Goal: Information Seeking & Learning: Compare options

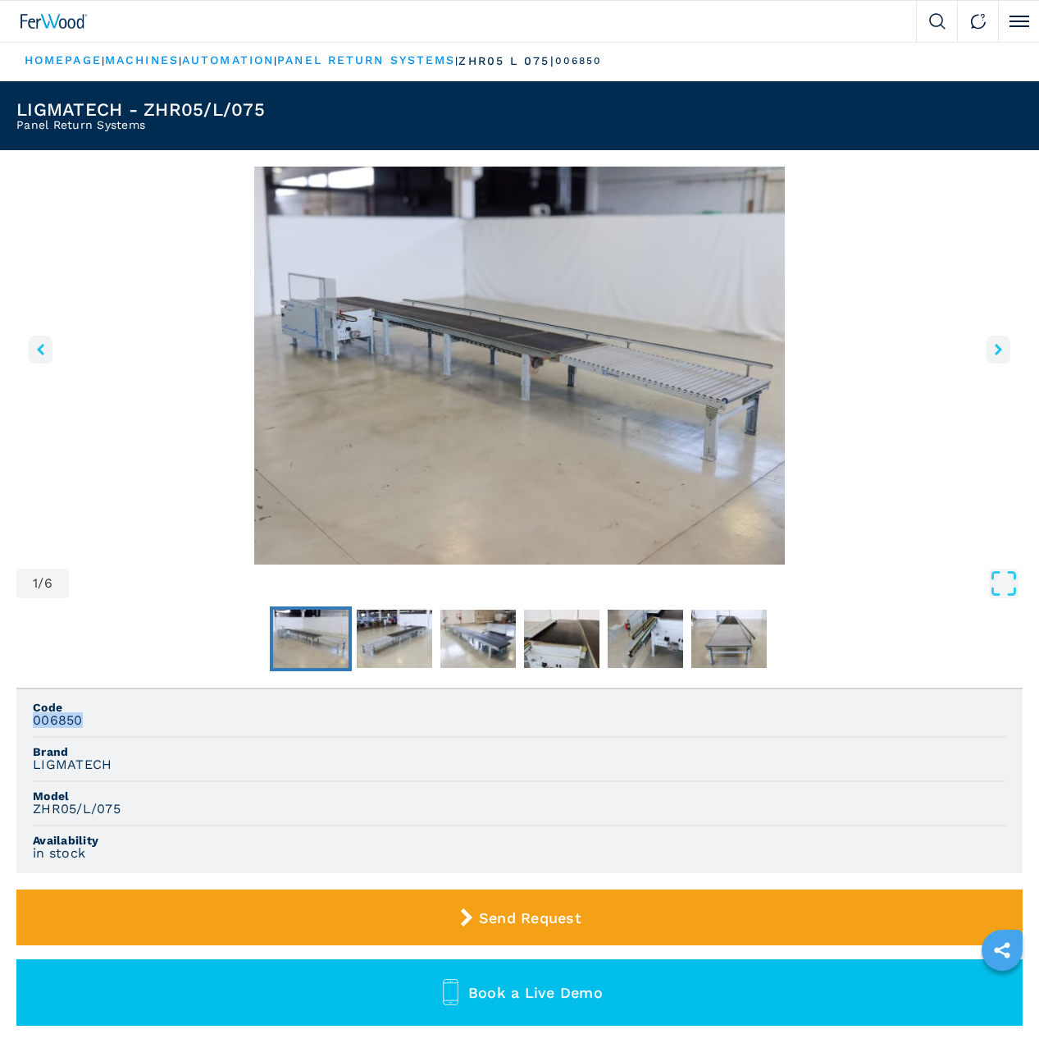
drag, startPoint x: 61, startPoint y: 723, endPoint x: 30, endPoint y: 723, distance: 30.4
click at [30, 723] on ul "Code 006850 Brand LIGMATECH Model ZHR05/L/075 Availability in stock" at bounding box center [519, 781] width 1006 height 184
copy h3 "006850"
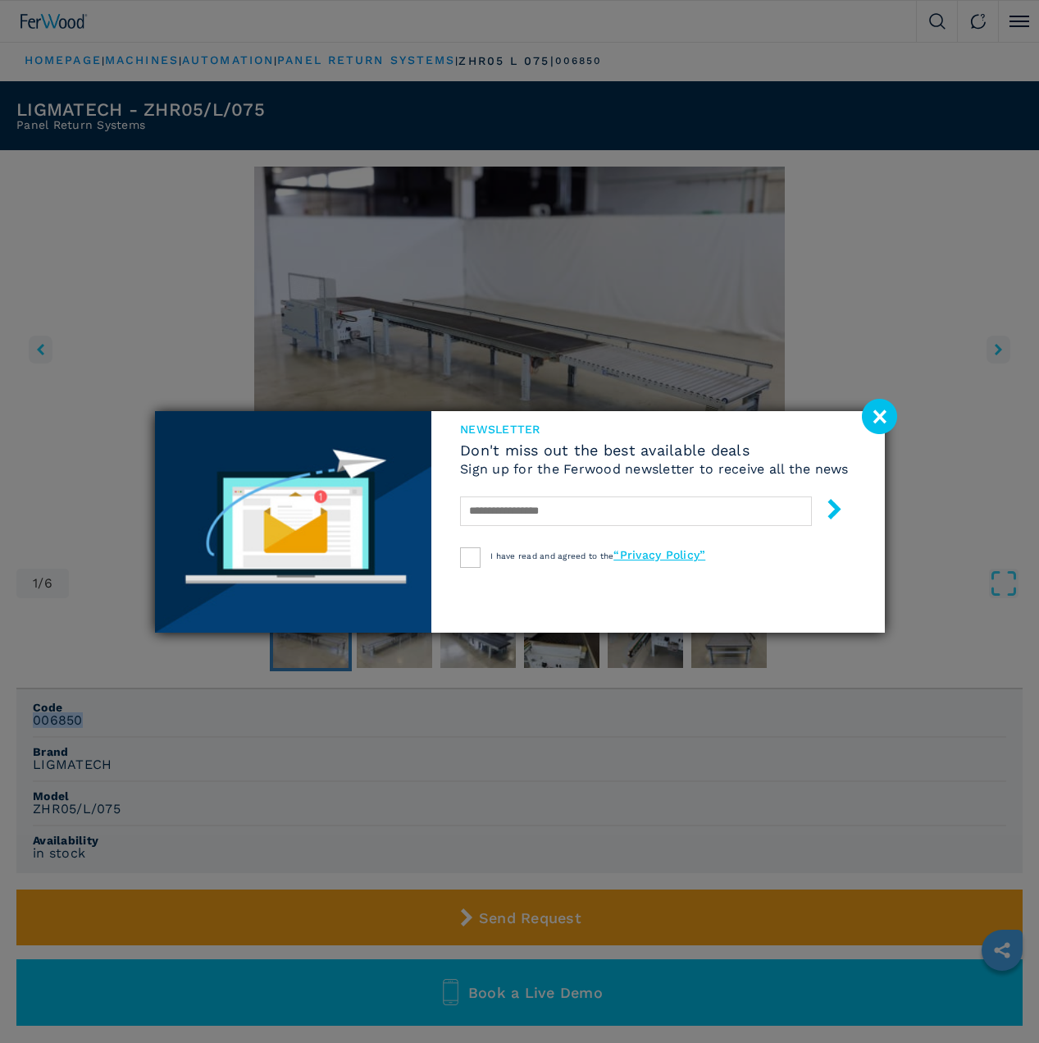
click at [873, 417] on image at bounding box center [879, 416] width 35 height 35
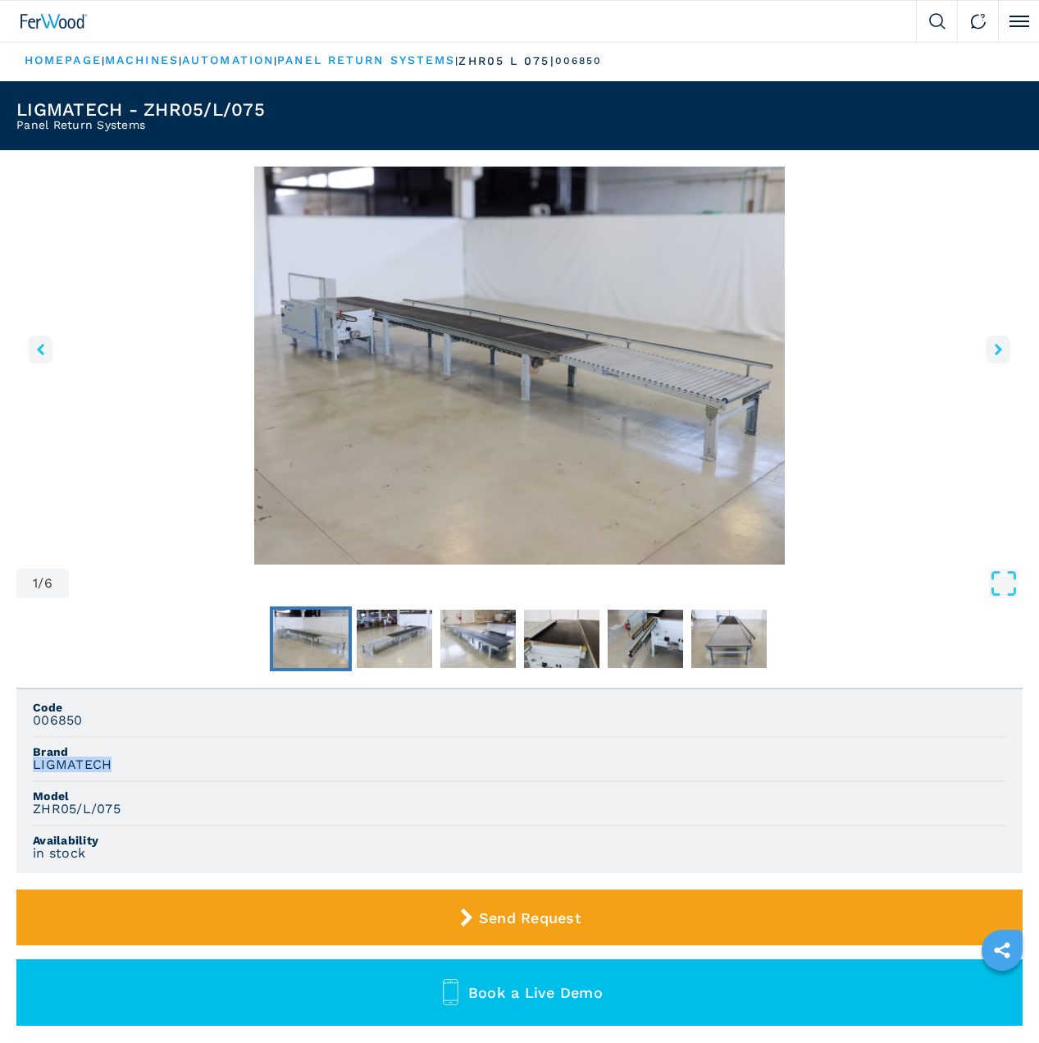
drag, startPoint x: 80, startPoint y: 767, endPoint x: 34, endPoint y: 764, distance: 46.9
click at [34, 764] on div "LIGMATECH" at bounding box center [520, 764] width 974 height 15
copy h3 "LIGMATECH"
click at [120, 781] on li "Brand LIGMATECH" at bounding box center [520, 759] width 974 height 44
drag, startPoint x: 126, startPoint y: 805, endPoint x: 34, endPoint y: 807, distance: 91.9
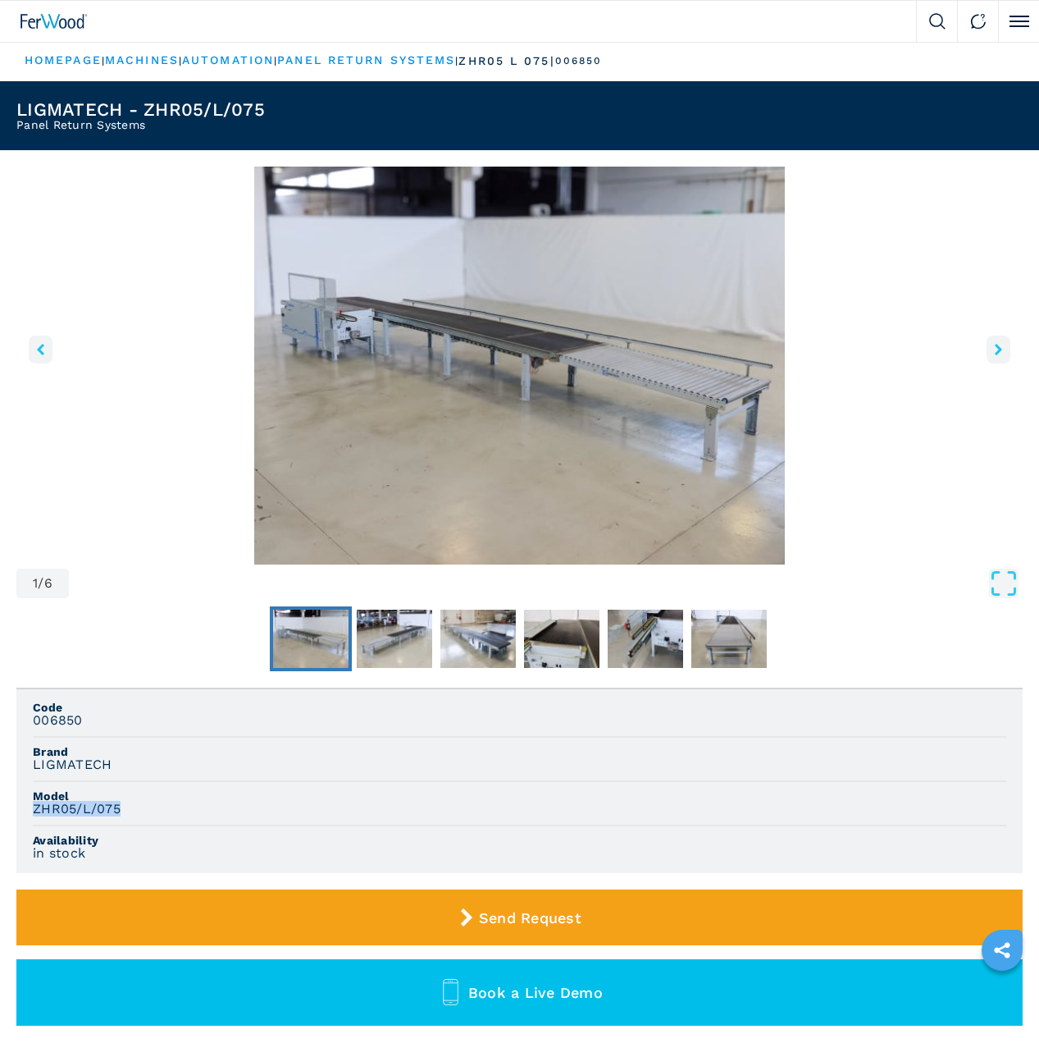
click at [34, 807] on div "ZHR05/L/075" at bounding box center [520, 808] width 974 height 15
copy h3 "ZHR05/L/075"
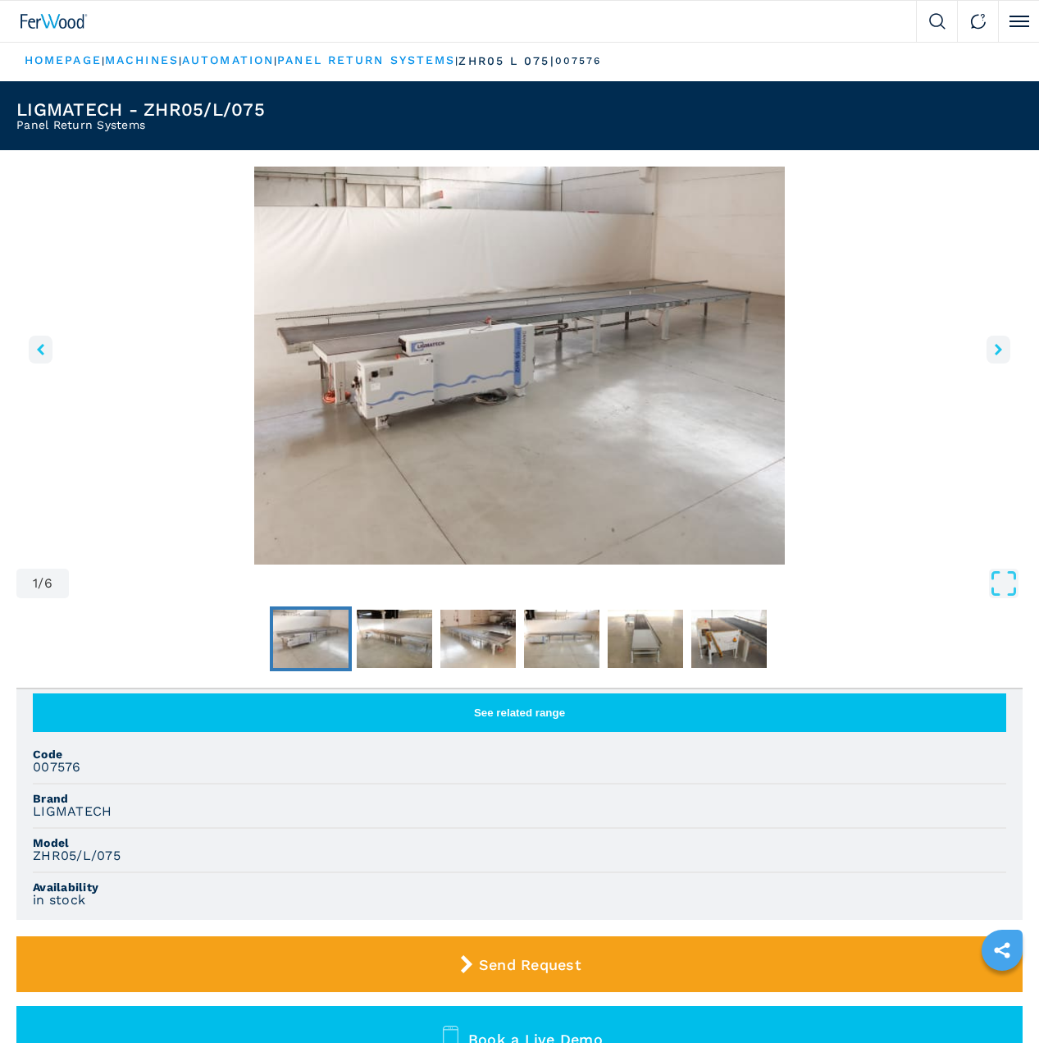
click at [60, 765] on h3 "007576" at bounding box center [57, 767] width 48 height 15
copy h3 "007576"
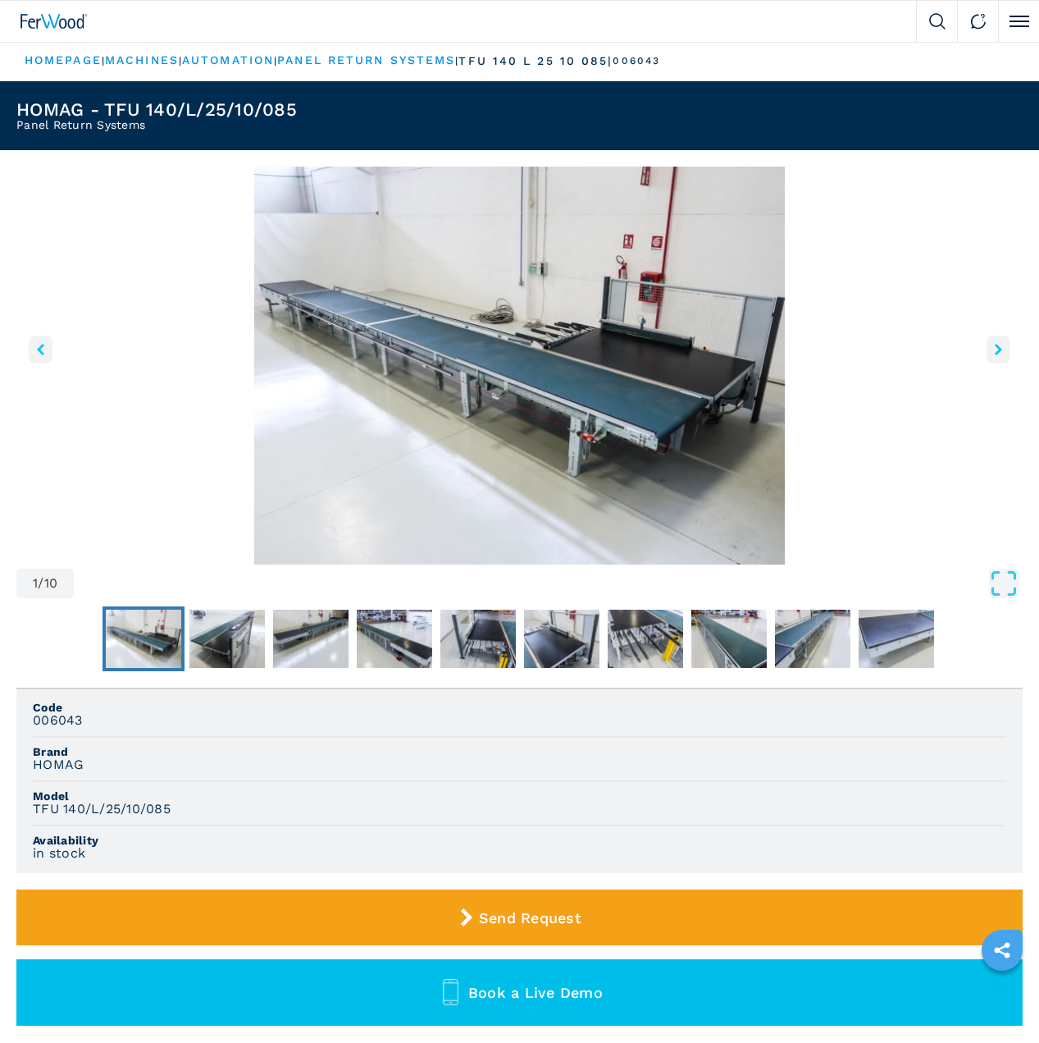
click at [922, 429] on img "Go to Slide 1" at bounding box center [519, 366] width 1006 height 398
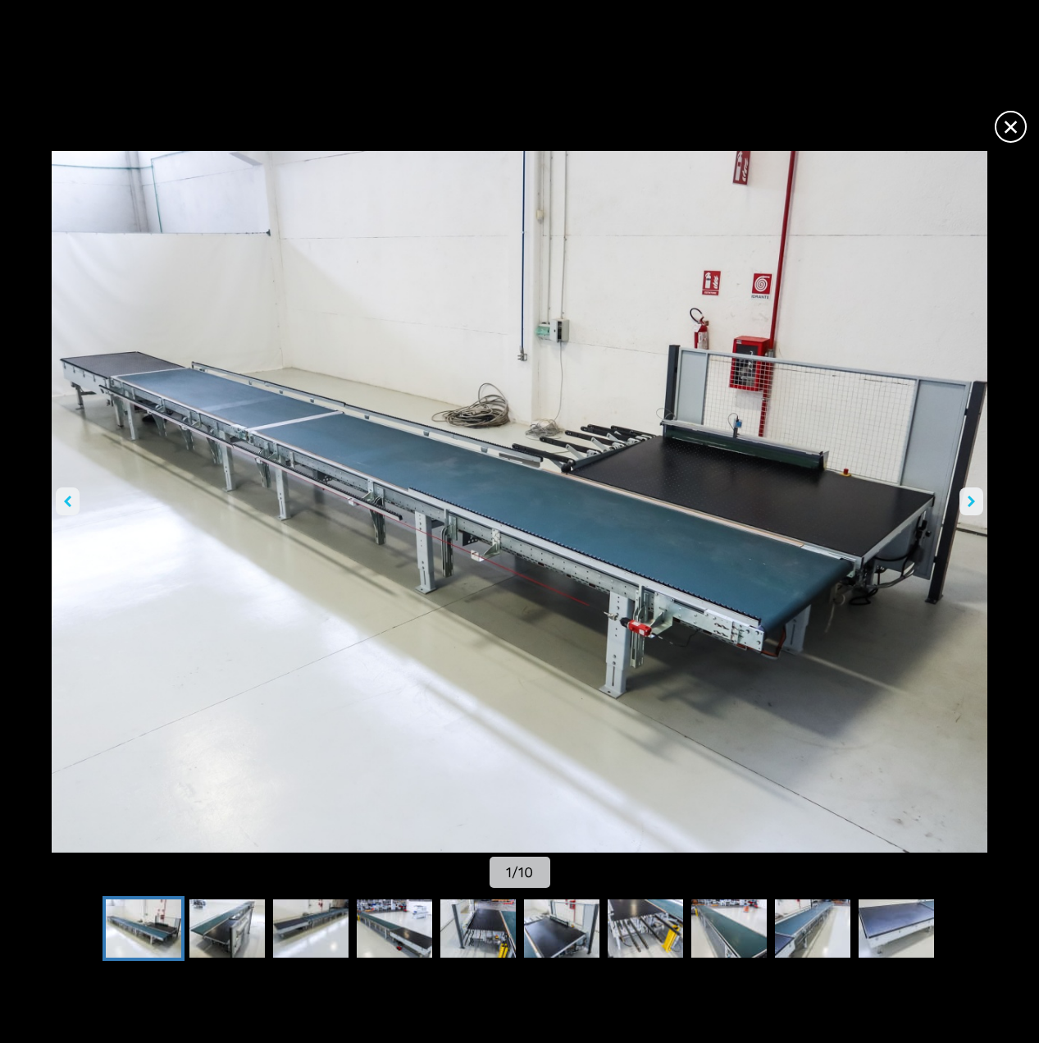
click at [1006, 130] on span "×" at bounding box center [1011, 123] width 29 height 29
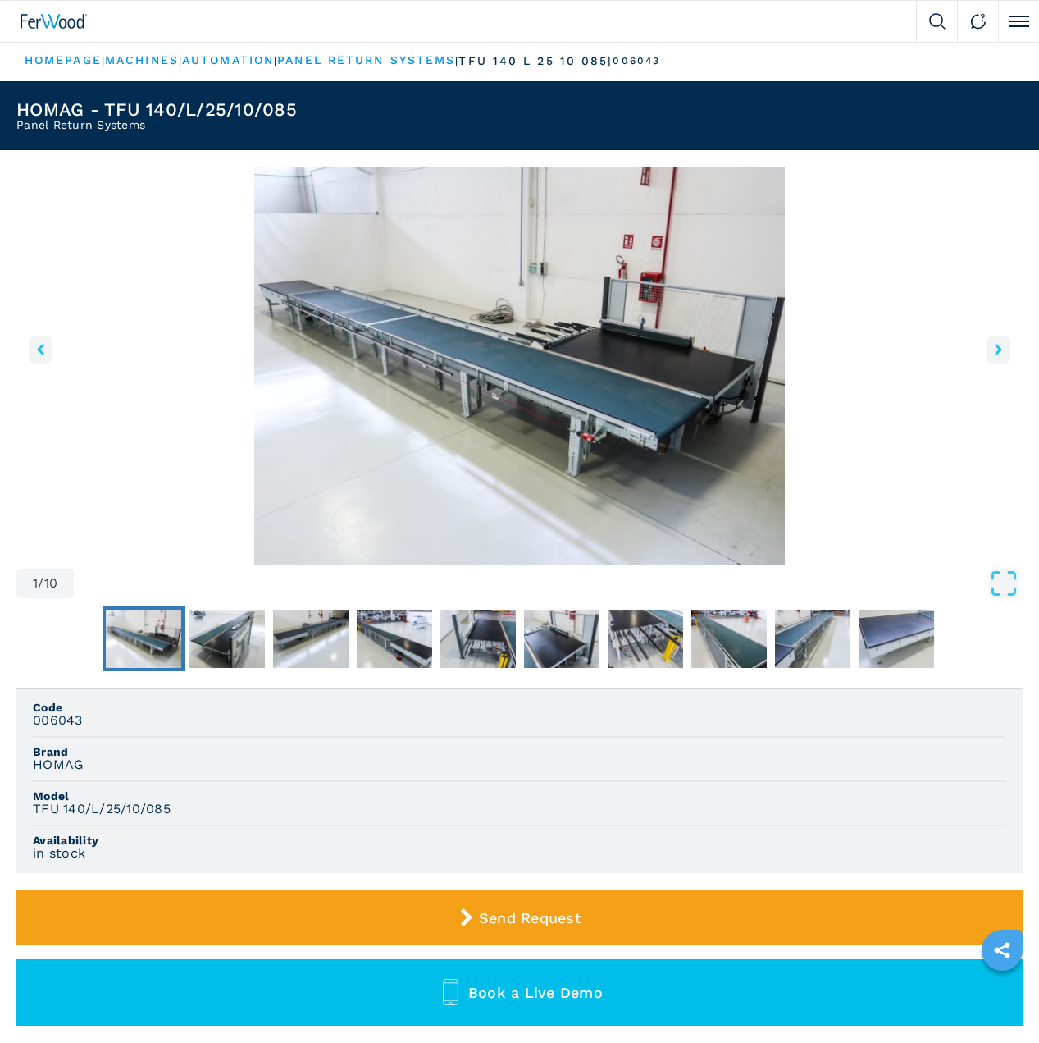
click at [68, 725] on h3 "006043" at bounding box center [58, 720] width 50 height 15
copy h3 "006043"
drag, startPoint x: 171, startPoint y: 810, endPoint x: 32, endPoint y: 813, distance: 138.6
click at [32, 813] on ul "Code 006043 Brand HOMAG Model TFU 140/L/25/10/085 Availability in stock" at bounding box center [519, 781] width 1006 height 184
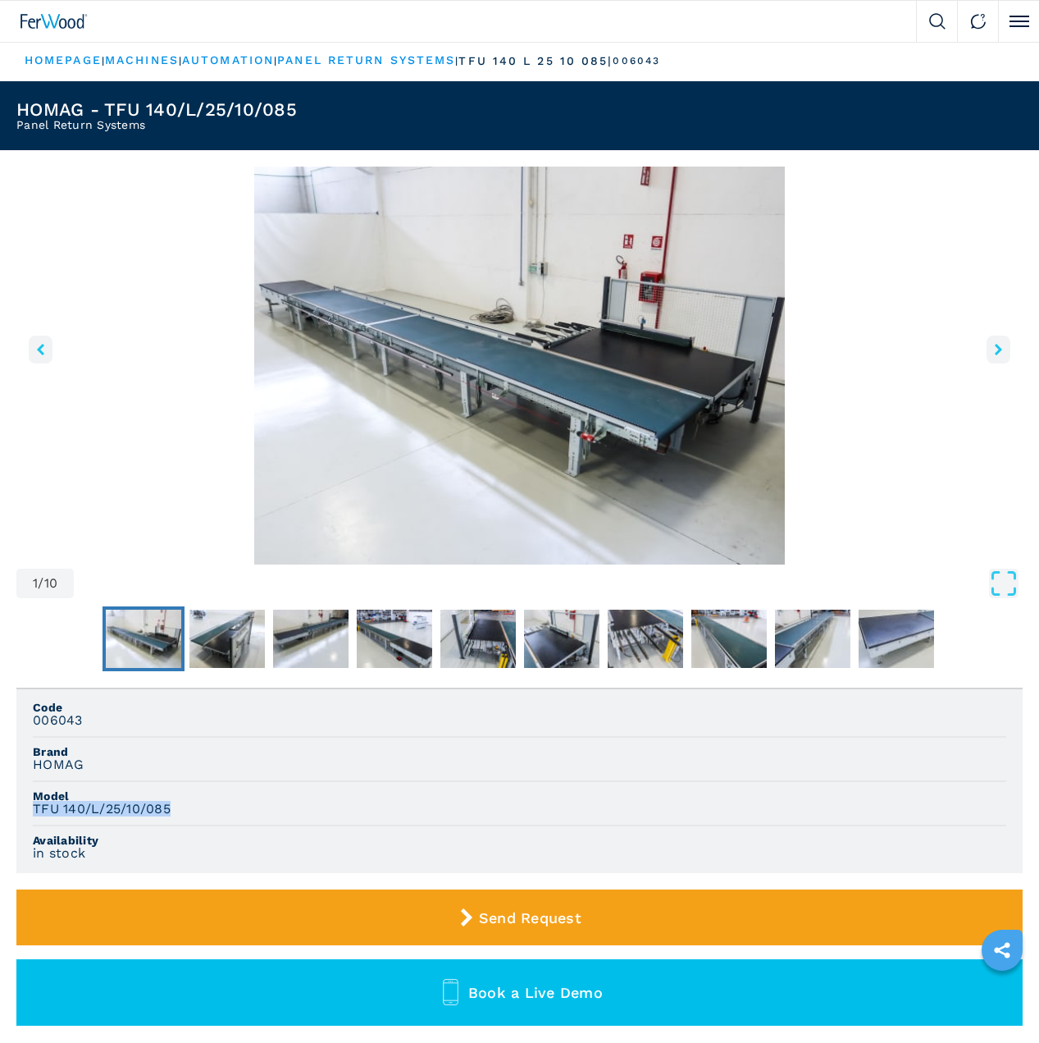
copy h3 "TFU 140/L/25/10/085"
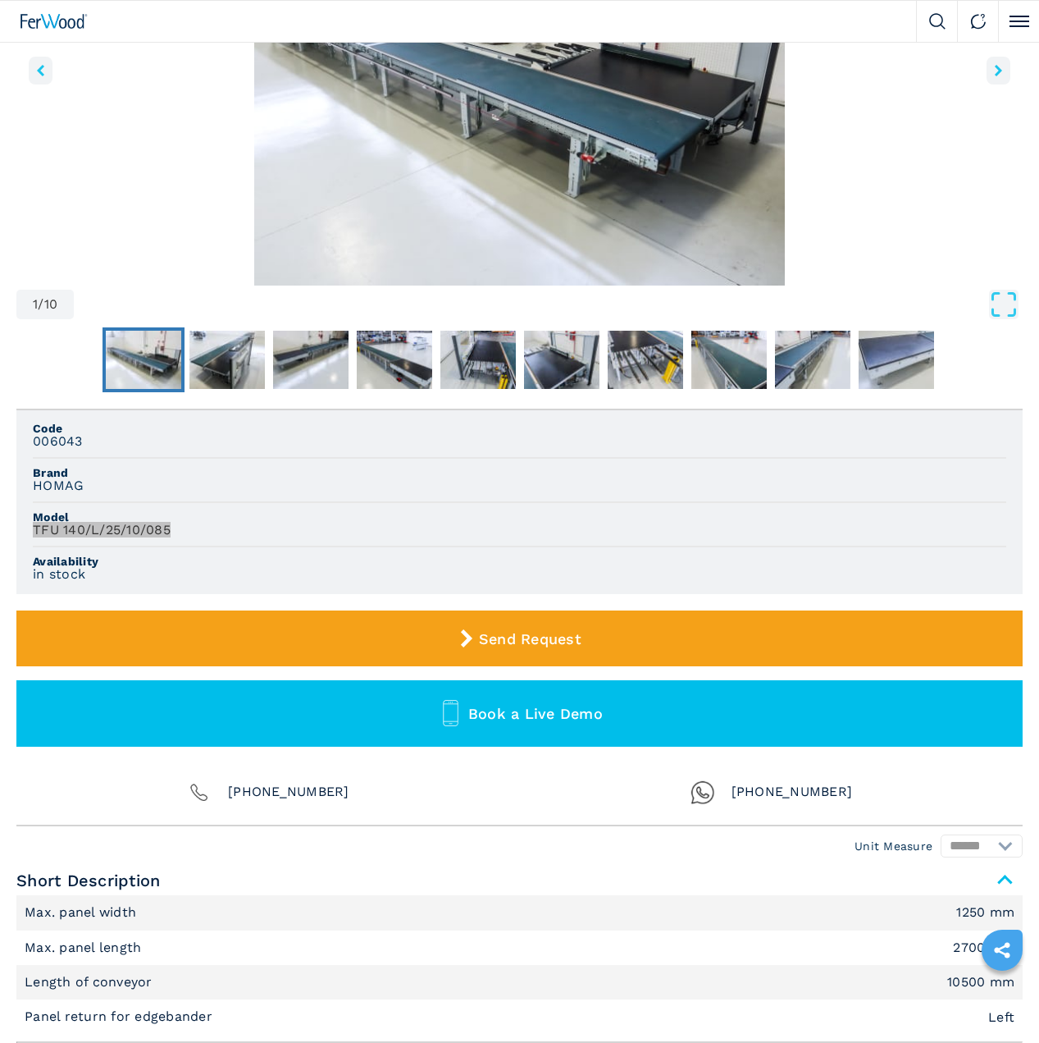
scroll to position [558, 0]
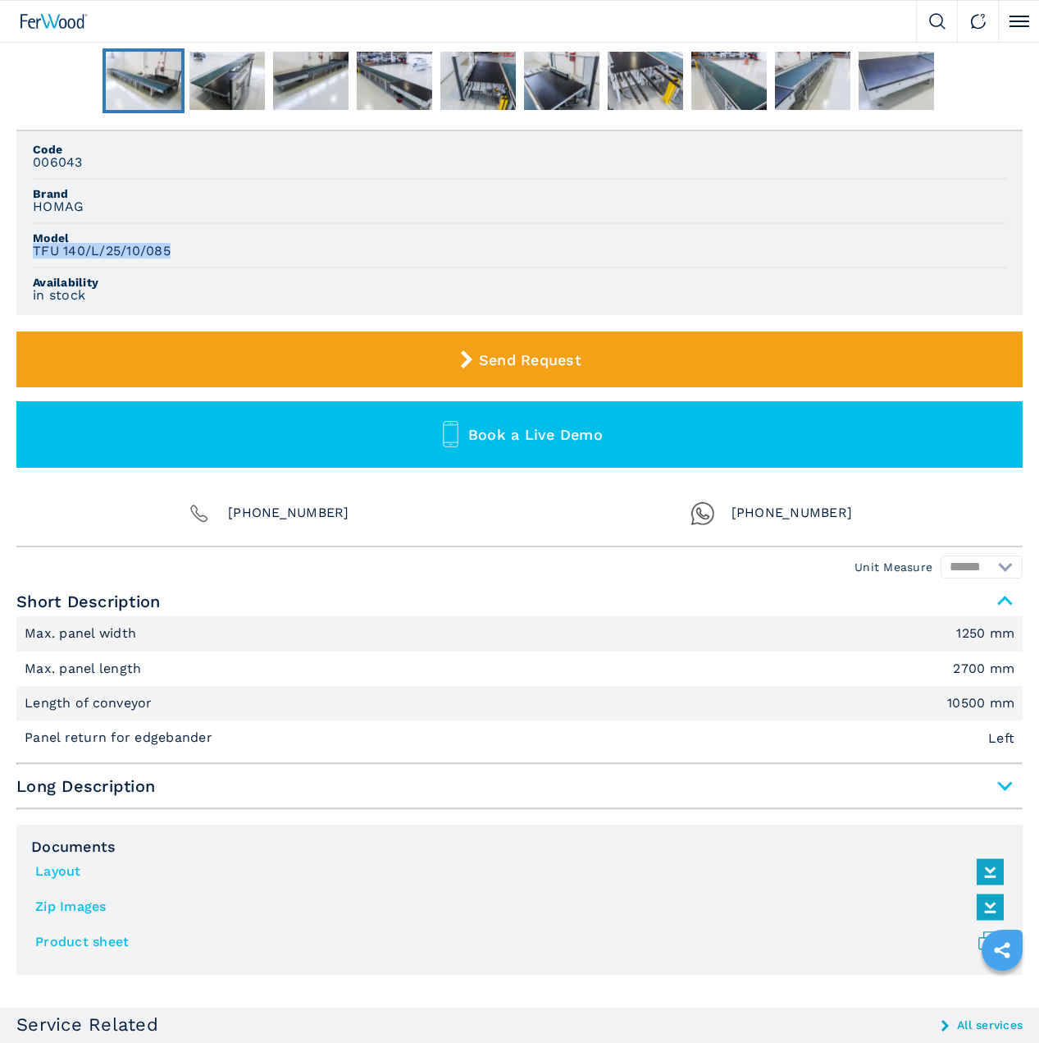
click at [58, 871] on link "Layout" at bounding box center [515, 871] width 961 height 27
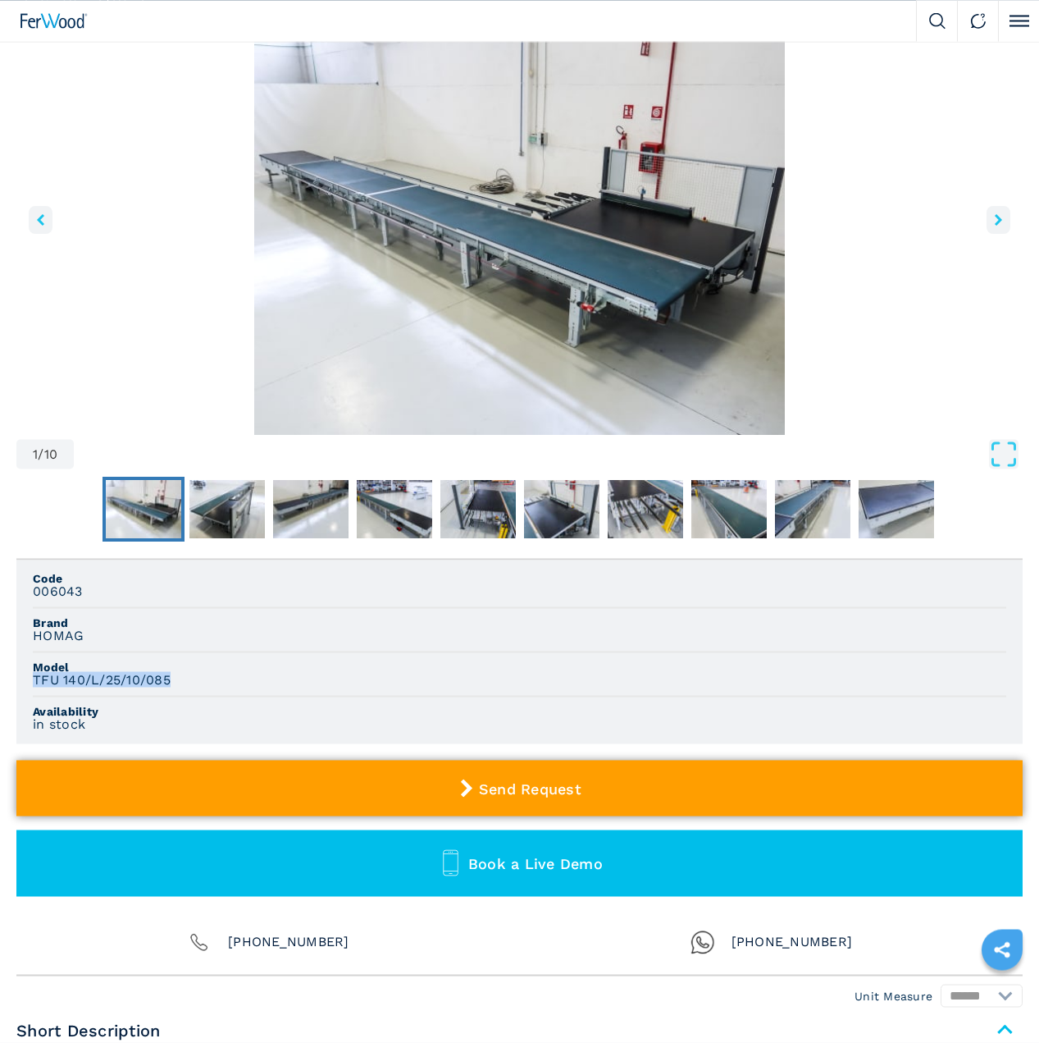
scroll to position [0, 0]
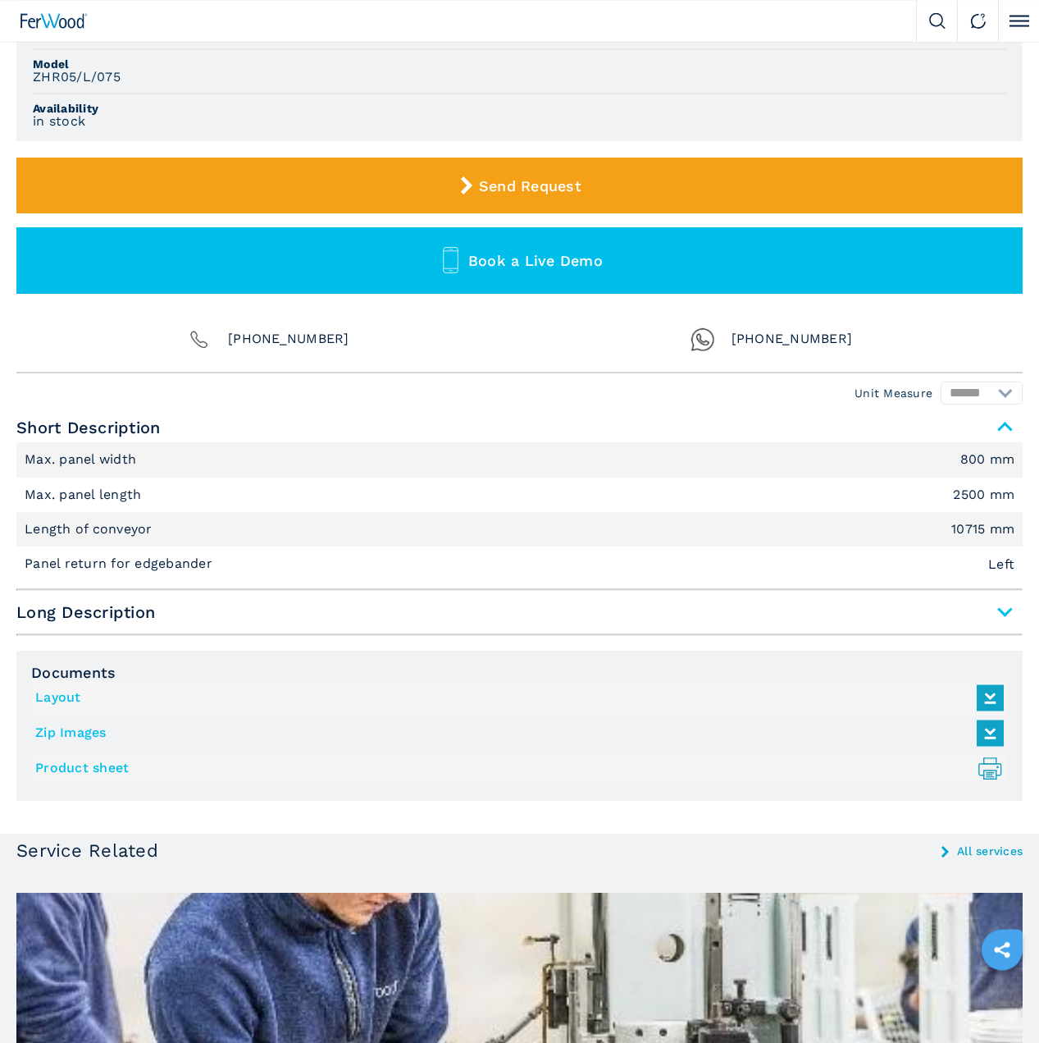
scroll to position [837, 0]
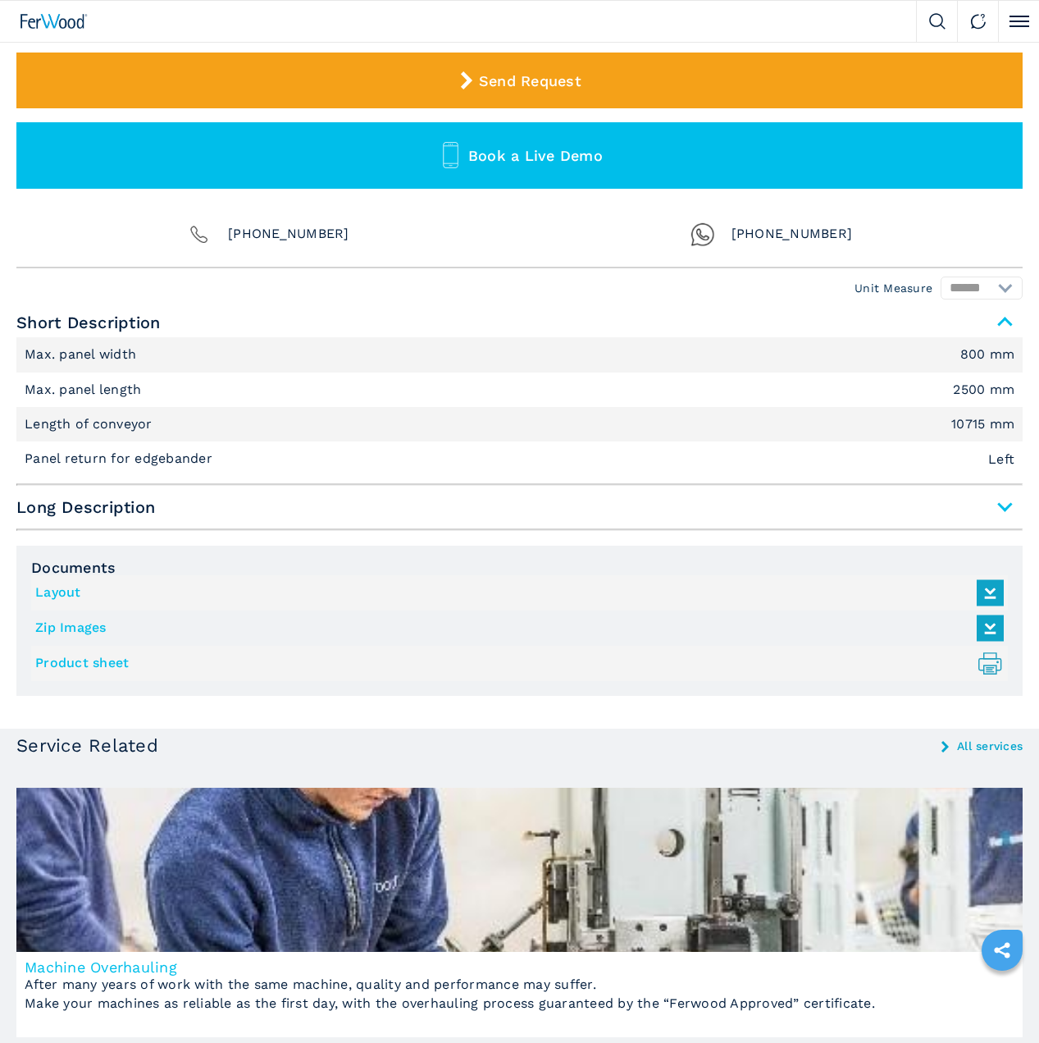
click at [65, 598] on link "Layout" at bounding box center [515, 592] width 961 height 27
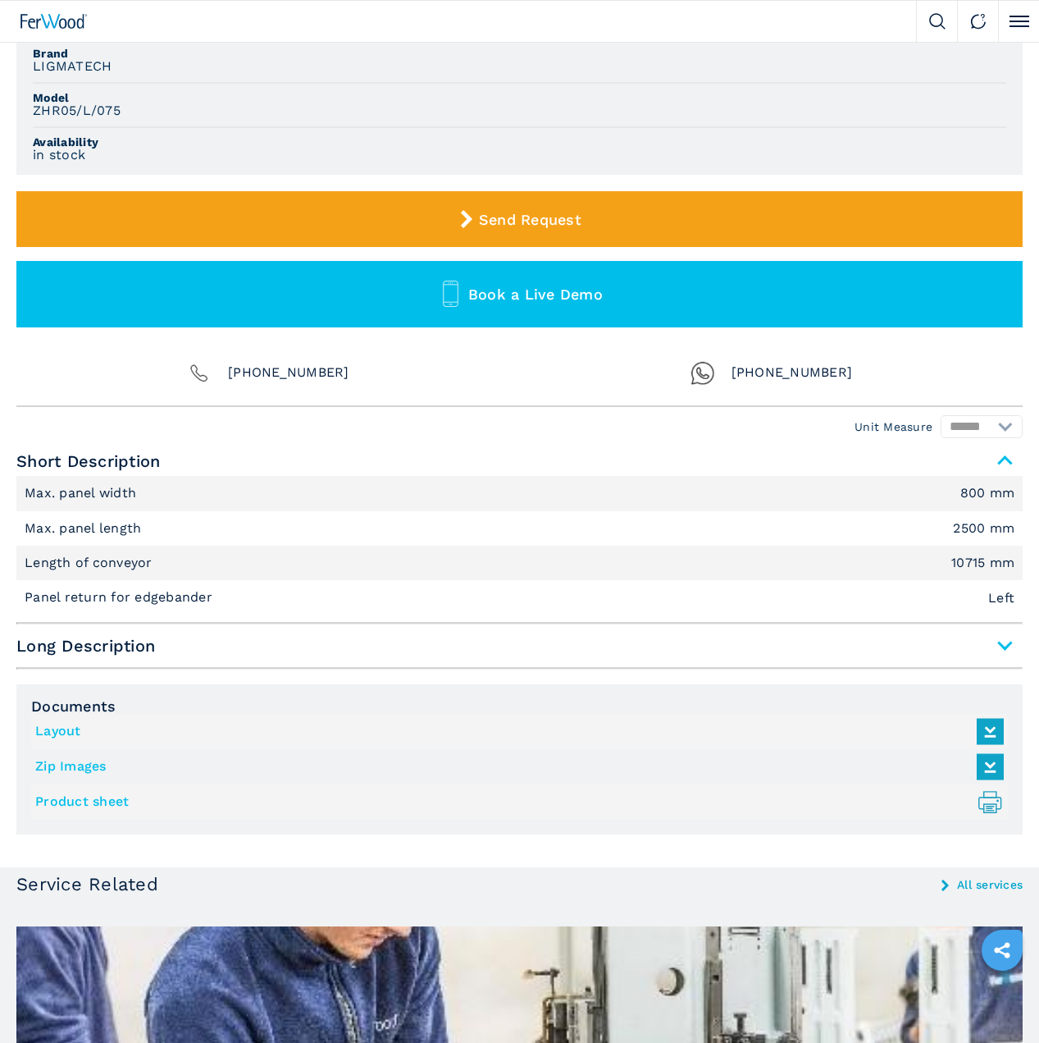
scroll to position [837, 0]
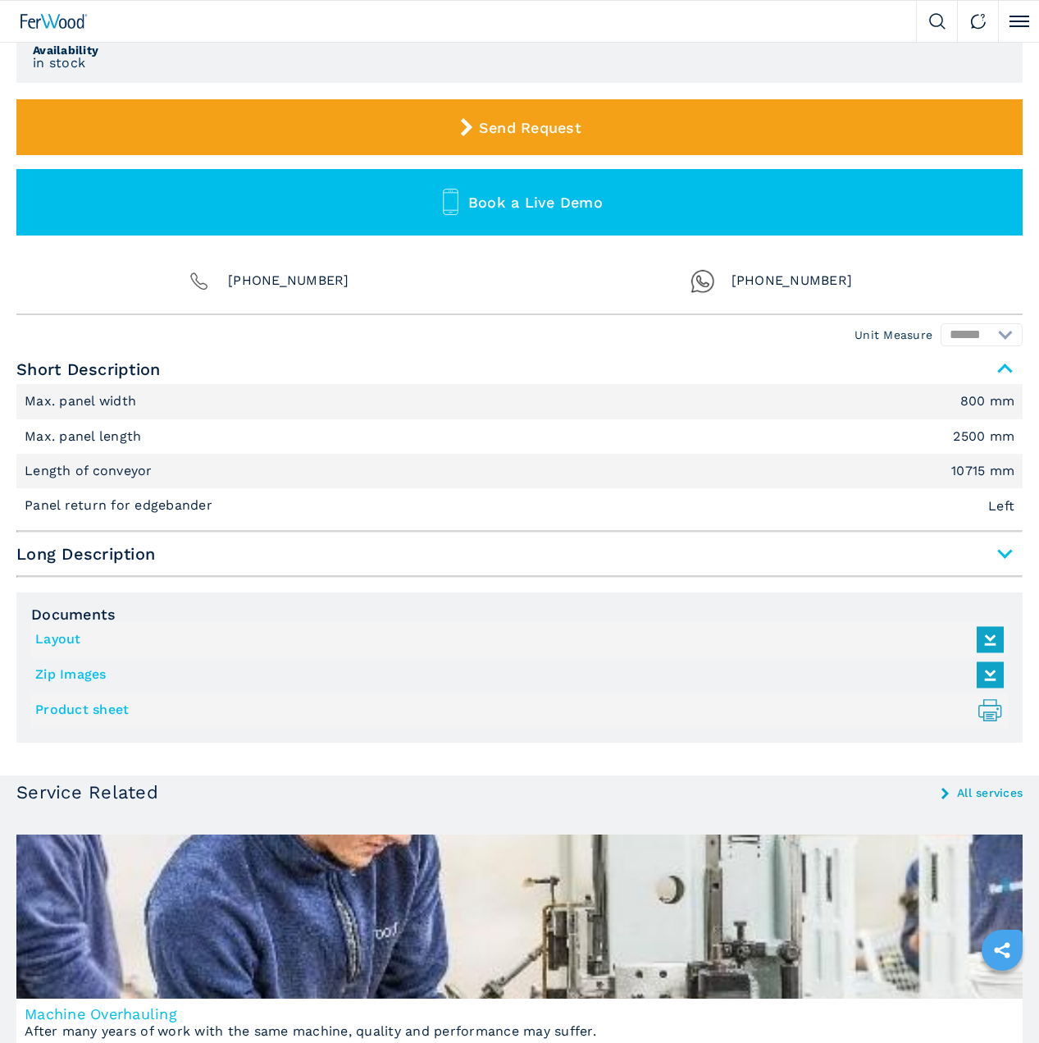
click at [55, 635] on link "Layout" at bounding box center [515, 639] width 961 height 27
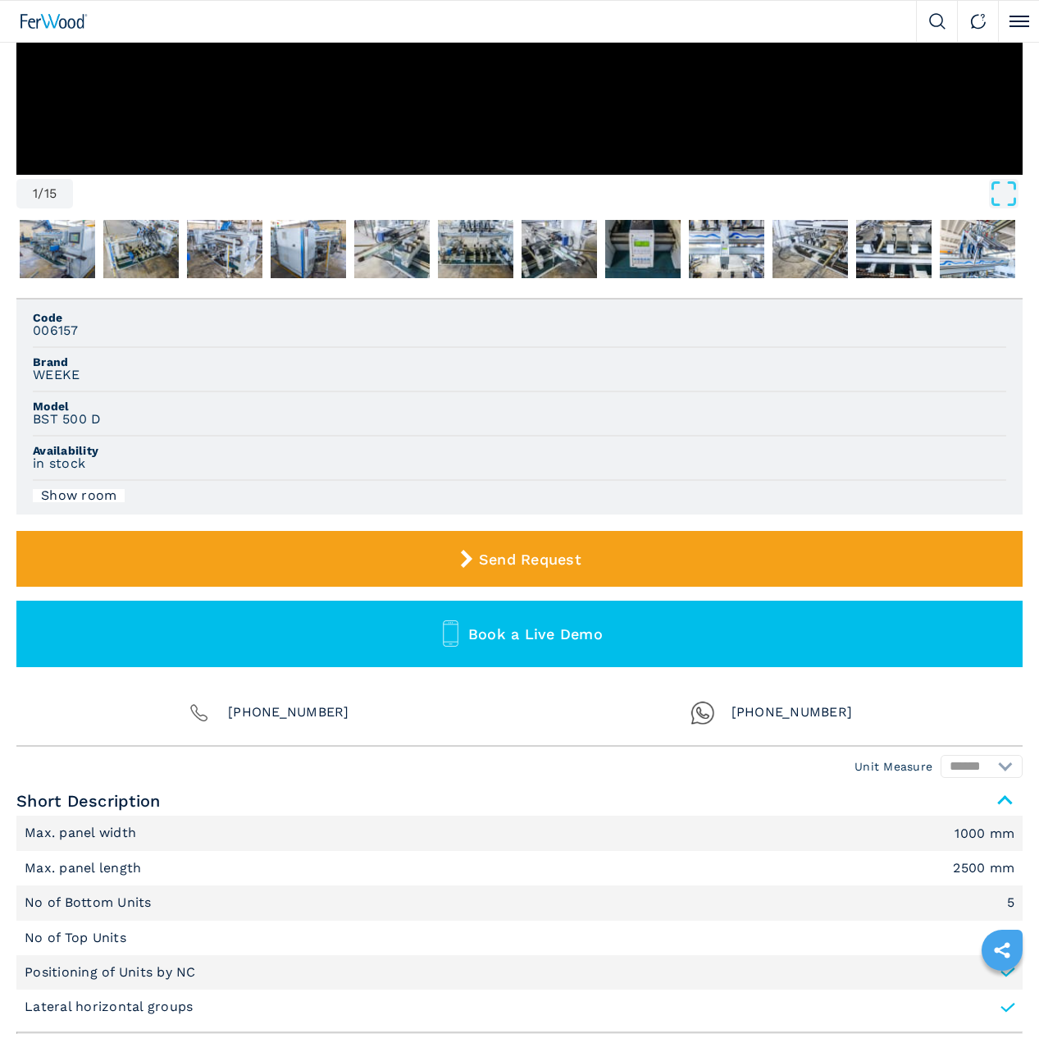
scroll to position [279, 0]
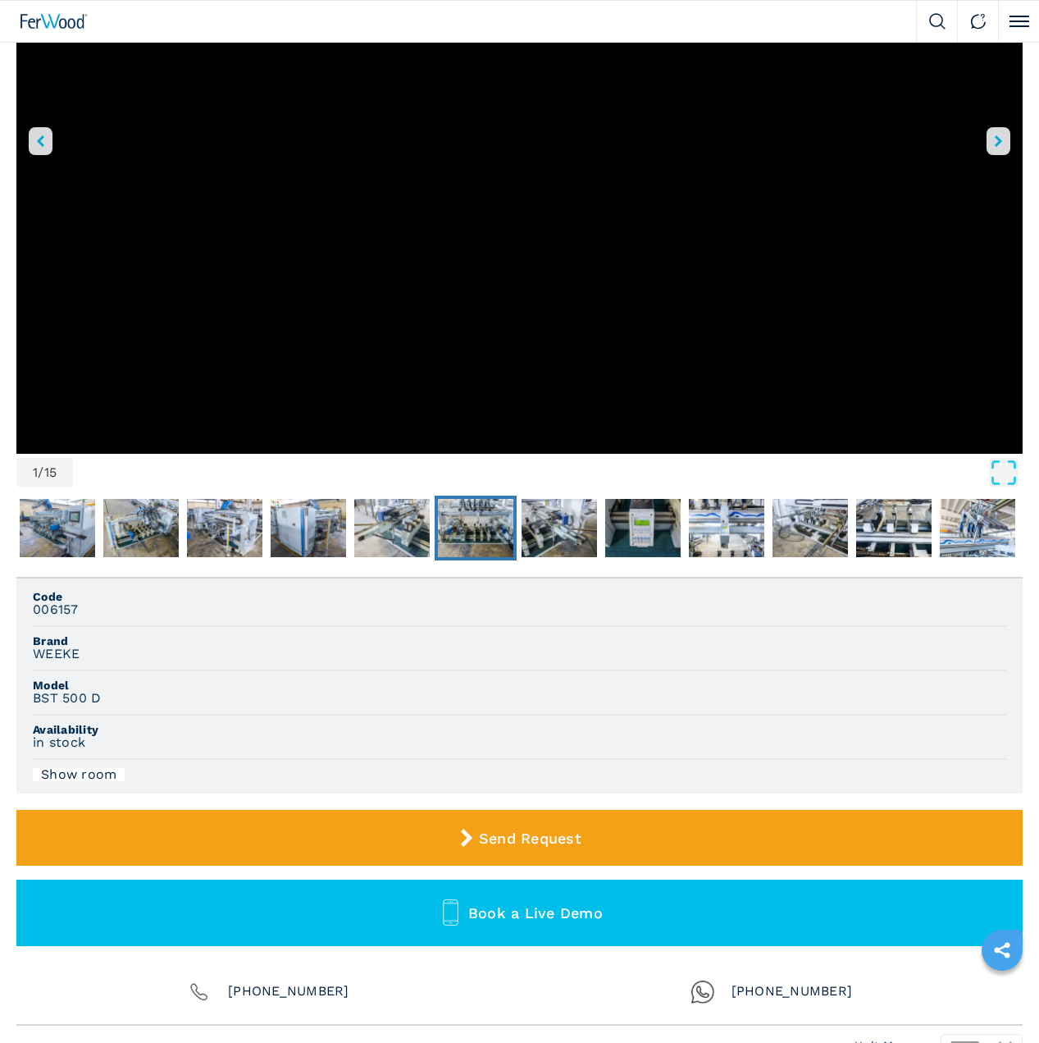
click at [454, 527] on img "Go to Slide 7" at bounding box center [475, 528] width 75 height 59
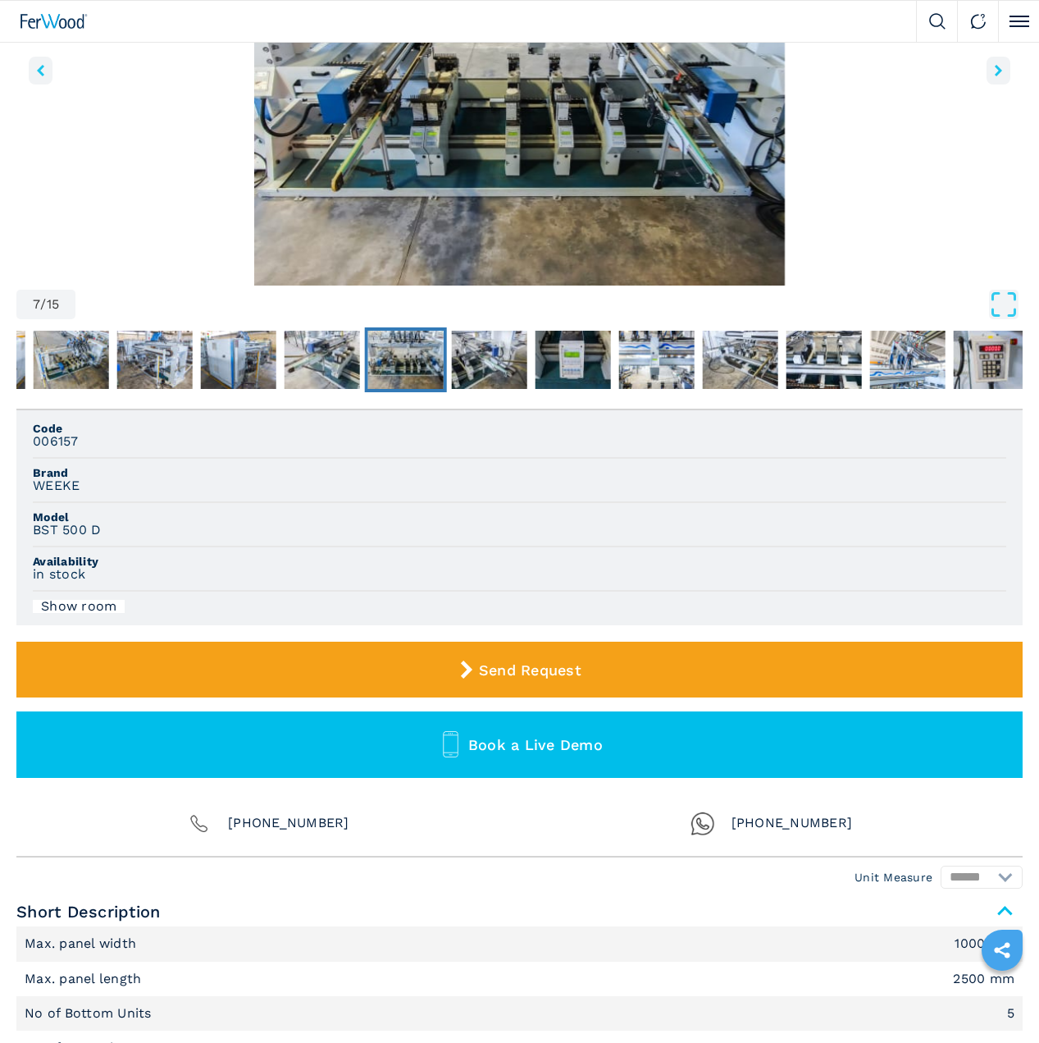
click at [565, 98] on img "Go to Slide 7" at bounding box center [519, 87] width 1006 height 398
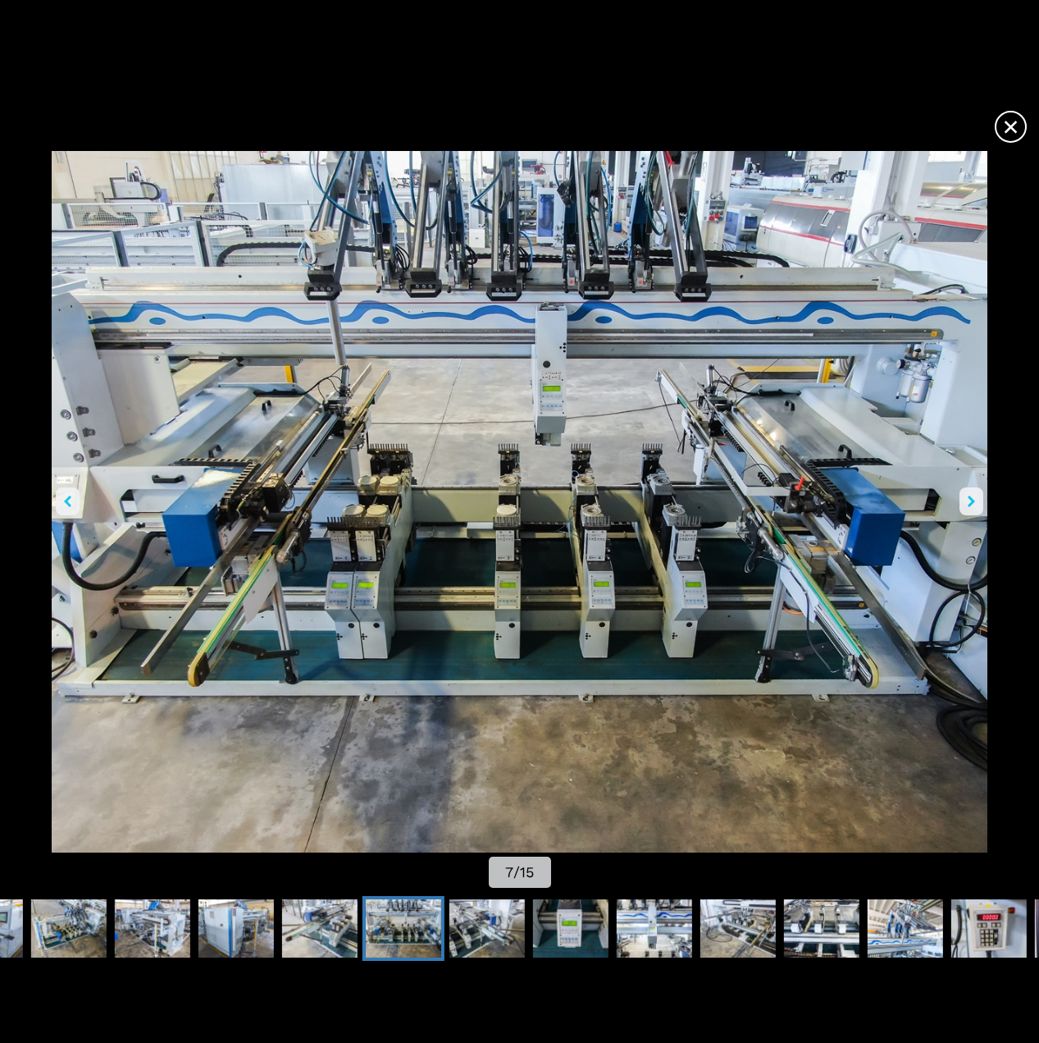
click at [1001, 122] on span "×" at bounding box center [1011, 123] width 29 height 29
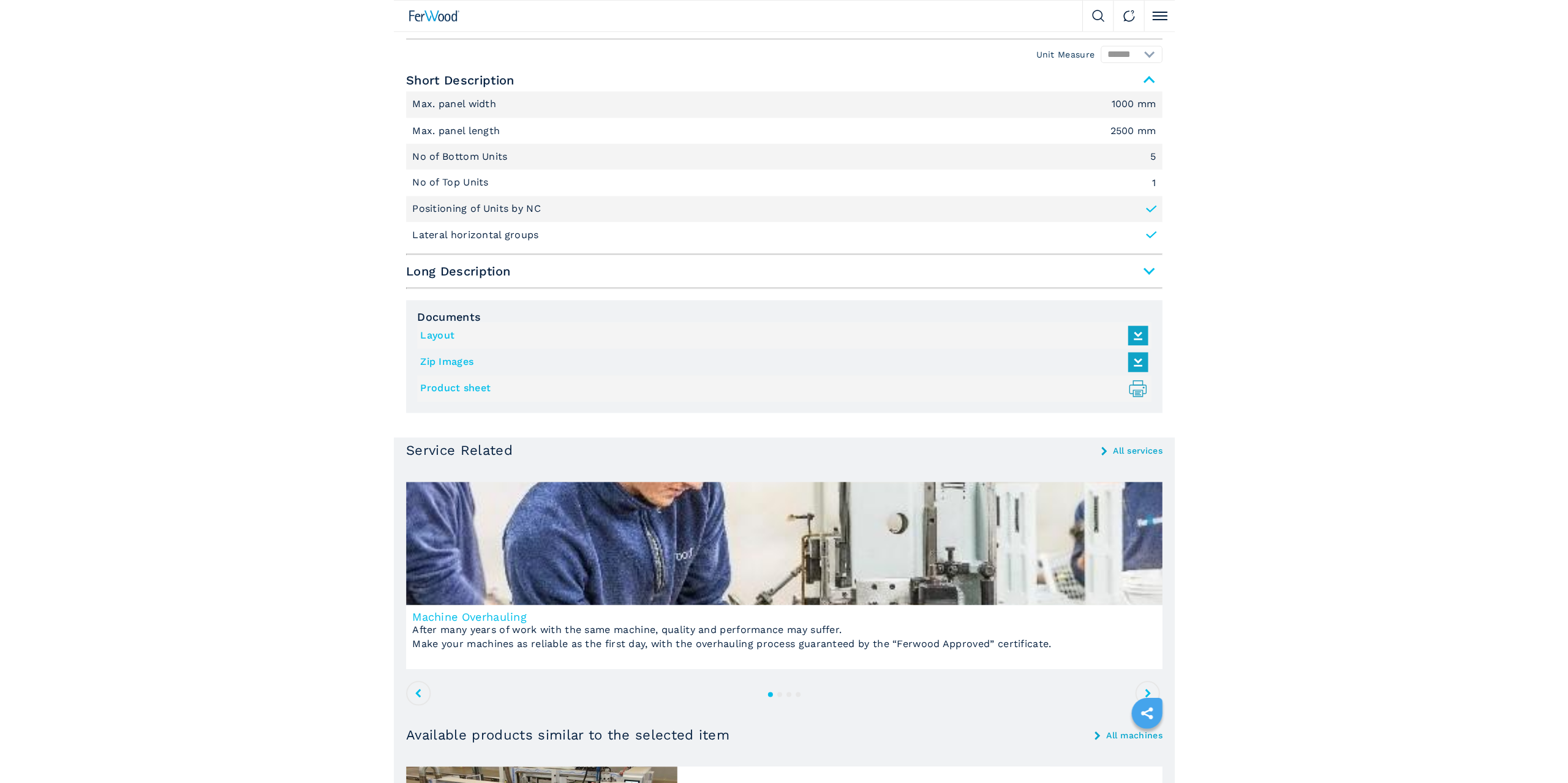
scroll to position [417, 0]
